Goal: Task Accomplishment & Management: Complete application form

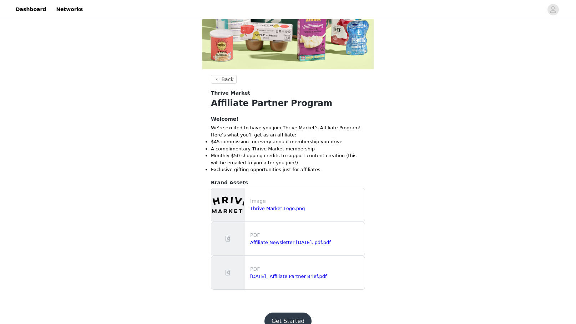
scroll to position [137, 0]
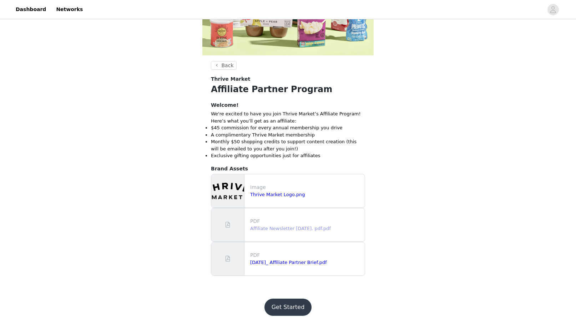
click at [301, 228] on link "Affiliate Newsletter [DATE]. pdf.pdf" at bounding box center [290, 228] width 81 height 5
click at [293, 303] on button "Get Started" at bounding box center [288, 306] width 47 height 17
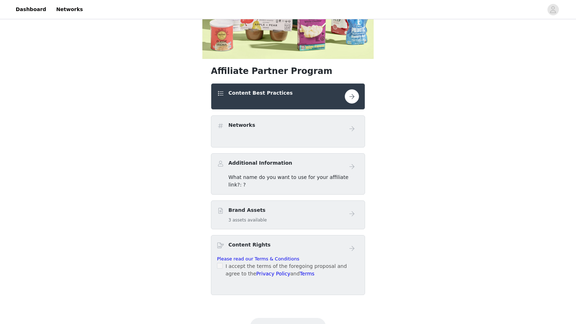
scroll to position [157, 0]
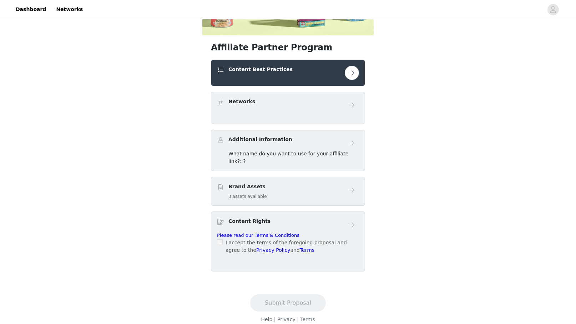
click at [350, 76] on button "button" at bounding box center [352, 73] width 14 height 14
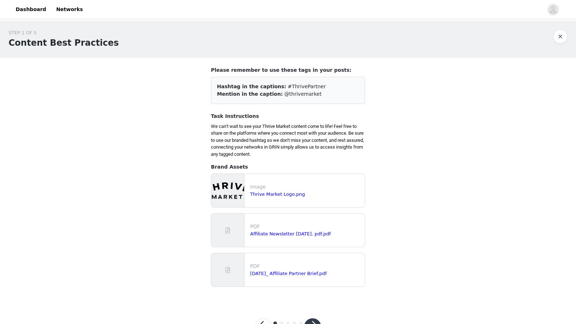
scroll to position [29, 0]
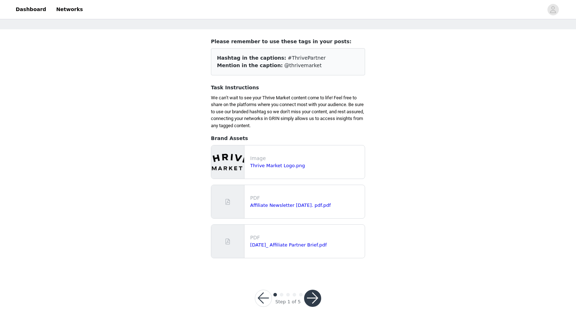
click at [310, 294] on button "button" at bounding box center [312, 298] width 17 height 17
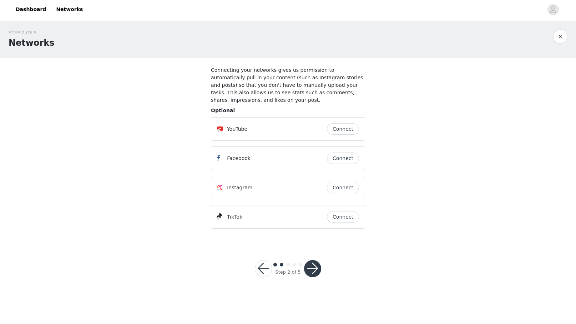
click at [309, 267] on button "button" at bounding box center [312, 268] width 17 height 17
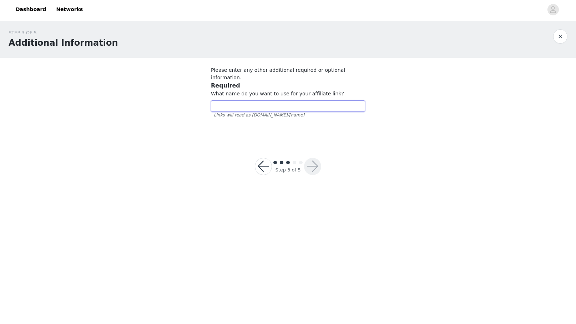
click at [286, 100] on input "text" at bounding box center [288, 105] width 154 height 11
type input "allgoodrecipe"
click at [315, 160] on button "button" at bounding box center [312, 166] width 17 height 17
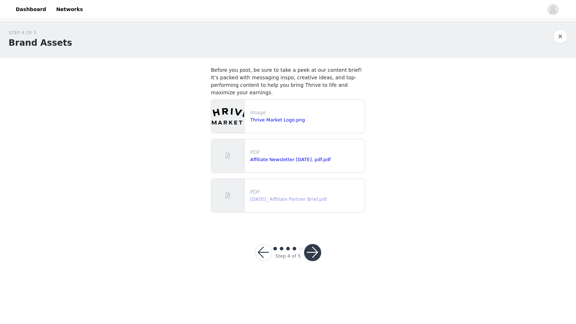
click at [311, 200] on link "[DATE]_ Affiliate Partner Brief.pdf" at bounding box center [288, 198] width 77 height 5
